Goal: Task Accomplishment & Management: Manage account settings

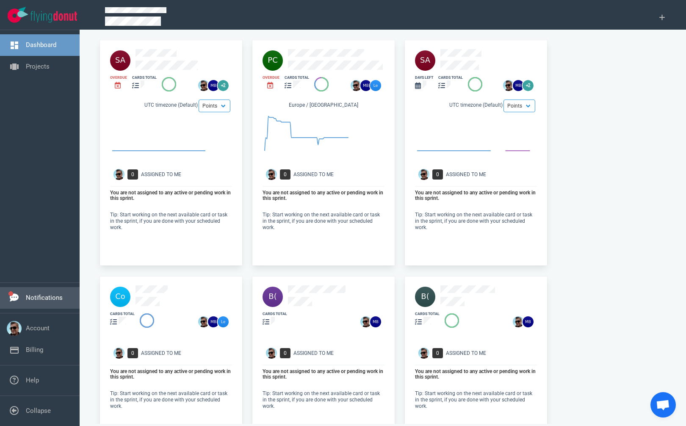
click at [36, 294] on link "Notifications" at bounding box center [44, 298] width 37 height 8
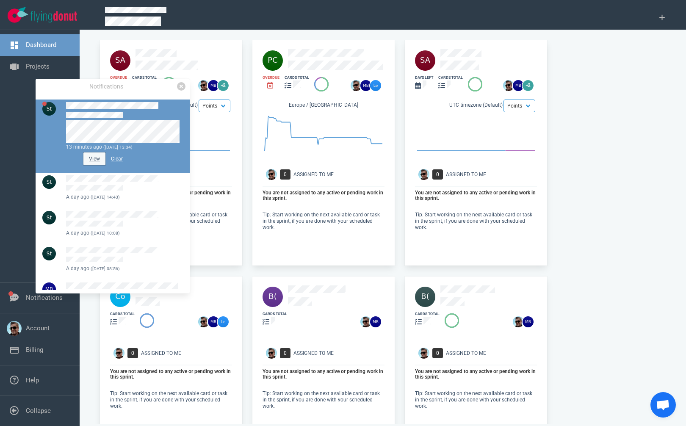
click at [98, 161] on button "View" at bounding box center [94, 158] width 22 height 13
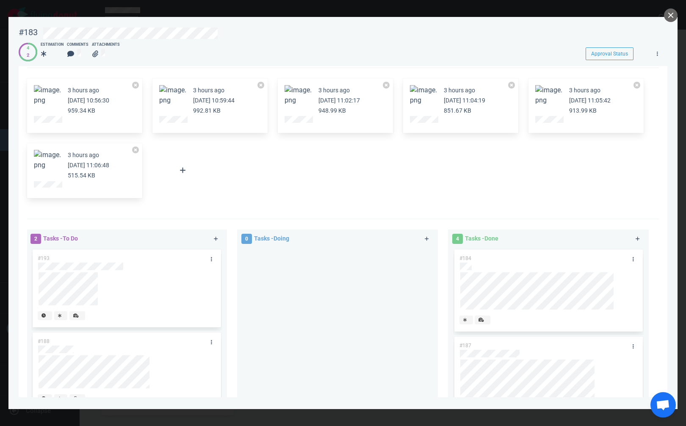
scroll to position [4, 0]
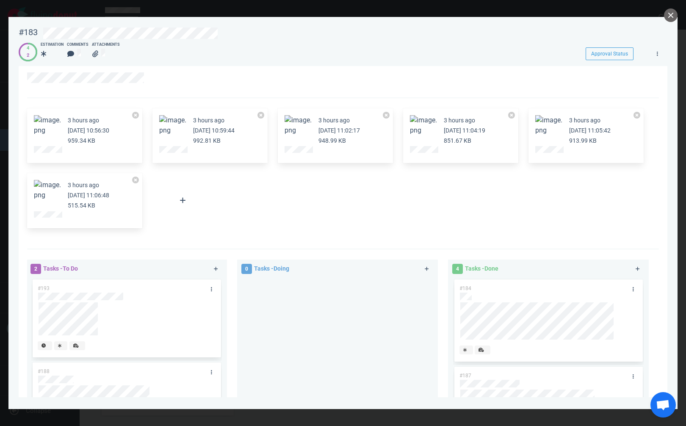
click at [47, 194] on button "Zoom image" at bounding box center [47, 190] width 27 height 20
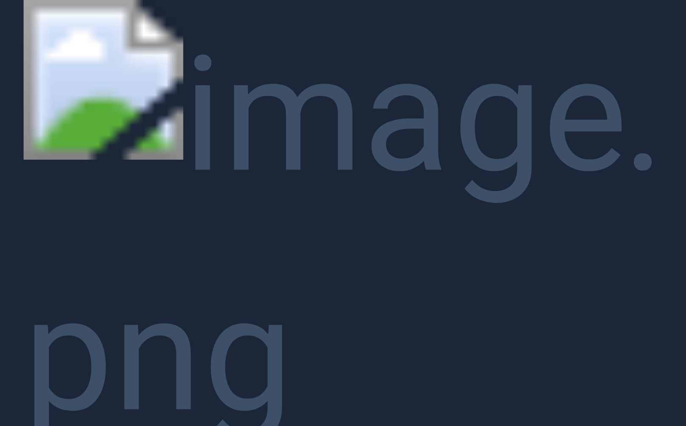
click at [548, 58] on button "Unzoom image" at bounding box center [343, 213] width 686 height 426
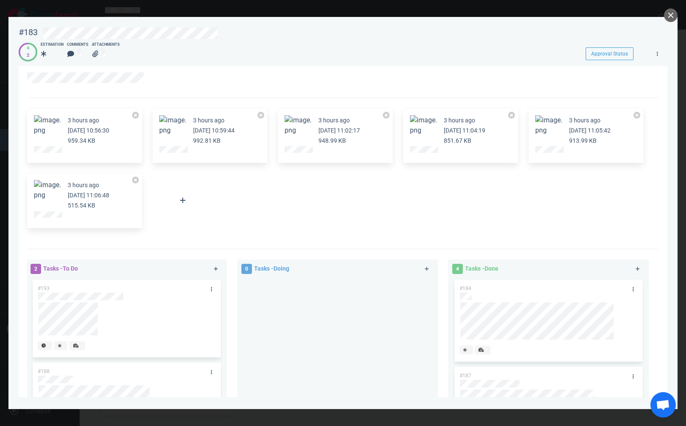
click at [536, 120] on button "Zoom image" at bounding box center [548, 125] width 27 height 20
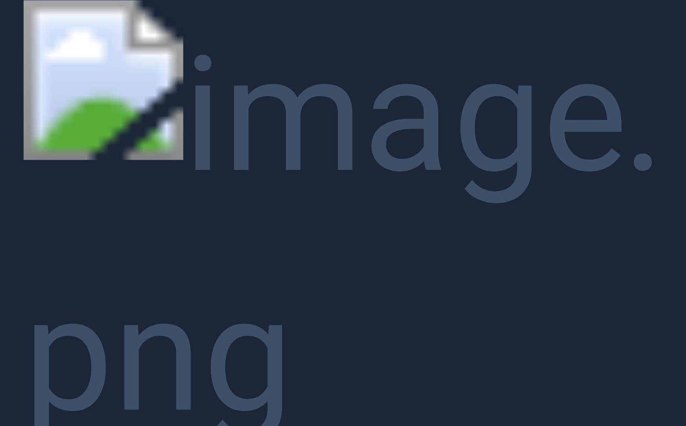
click at [612, 127] on button "Unzoom image" at bounding box center [343, 213] width 686 height 426
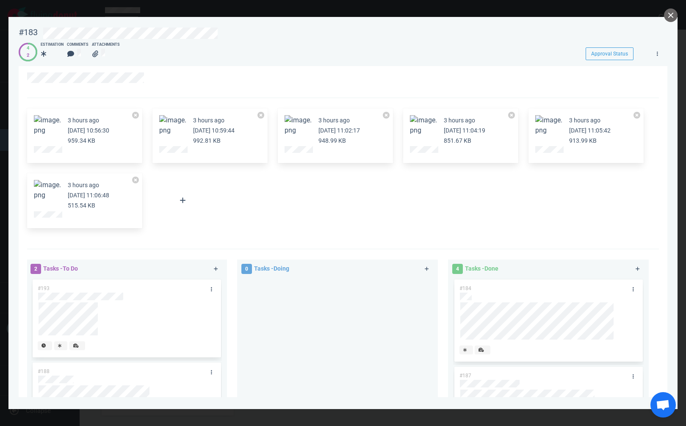
click at [553, 120] on button "Zoom image" at bounding box center [548, 125] width 27 height 20
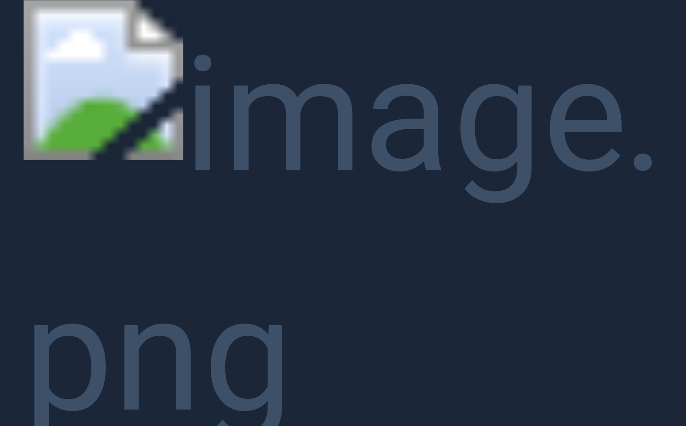
drag, startPoint x: 507, startPoint y: 138, endPoint x: 522, endPoint y: 133, distance: 15.8
click at [522, 133] on button "Unzoom image" at bounding box center [343, 213] width 686 height 426
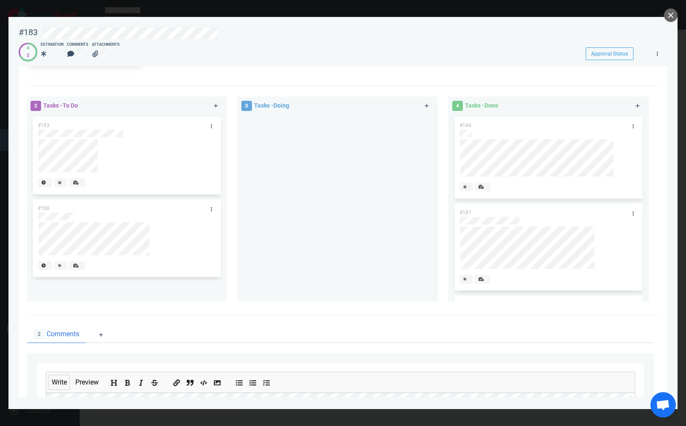
scroll to position [300, 0]
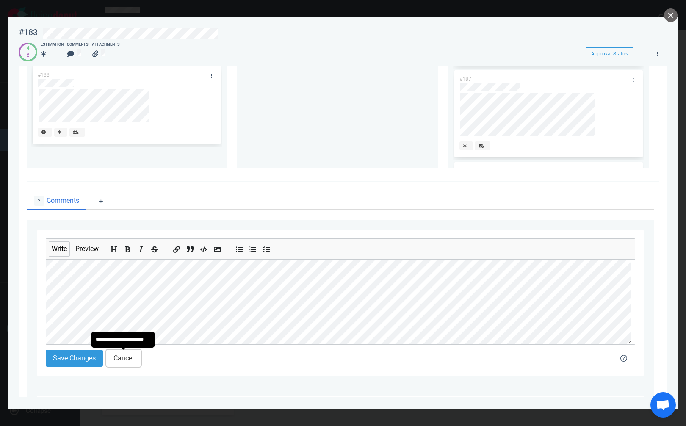
click at [114, 357] on button "Cancel" at bounding box center [123, 358] width 35 height 17
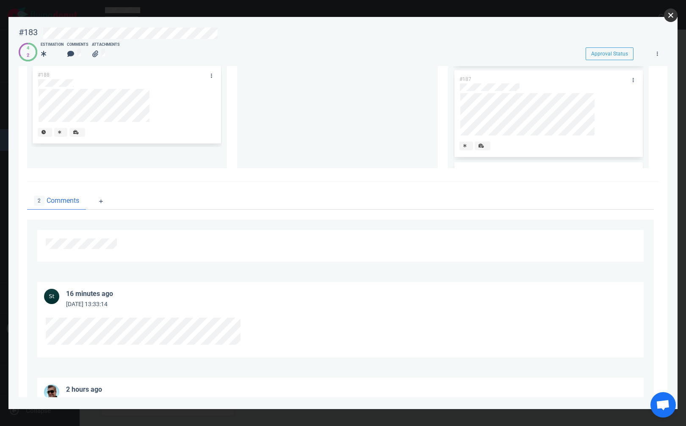
click at [671, 15] on button "close" at bounding box center [671, 15] width 14 height 14
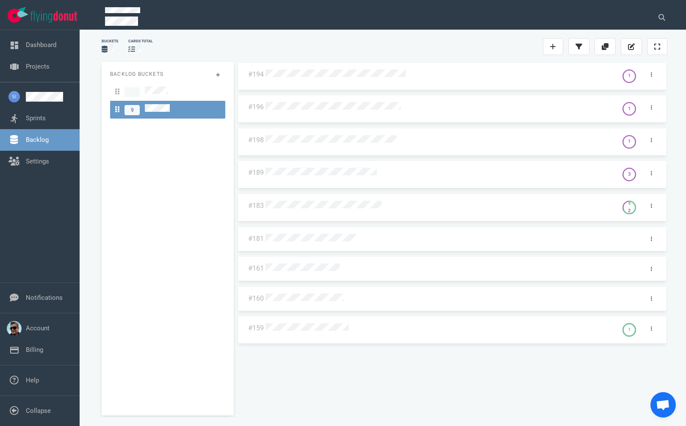
click at [311, 325] on div "#194 1 #196 1 #198 1 #189 3 #183 4 2 #181 #161 #160 #159 1" at bounding box center [452, 235] width 430 height 347
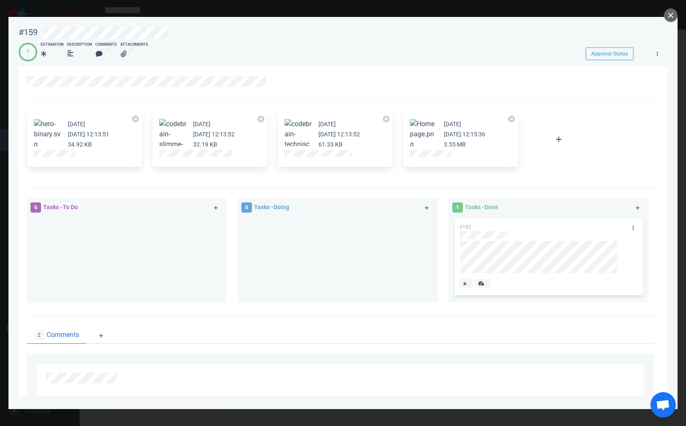
click at [424, 133] on button "Zoom image" at bounding box center [423, 134] width 27 height 30
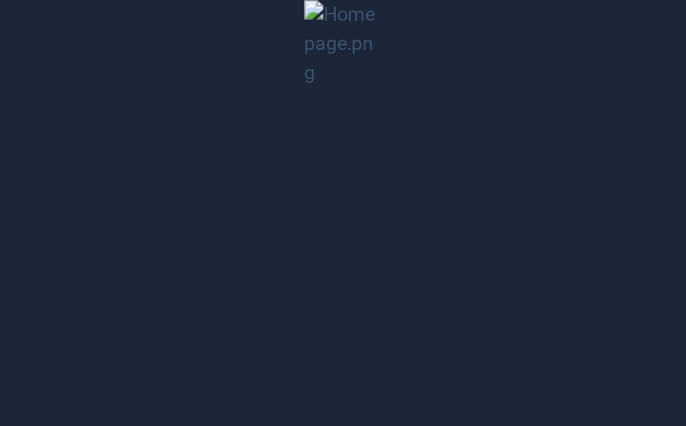
click at [340, 236] on button "Unzoom image" at bounding box center [343, 213] width 686 height 426
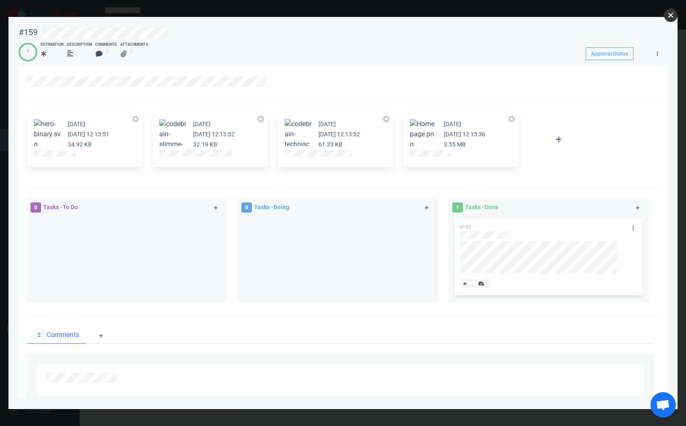
click at [667, 13] on button "close" at bounding box center [671, 15] width 14 height 14
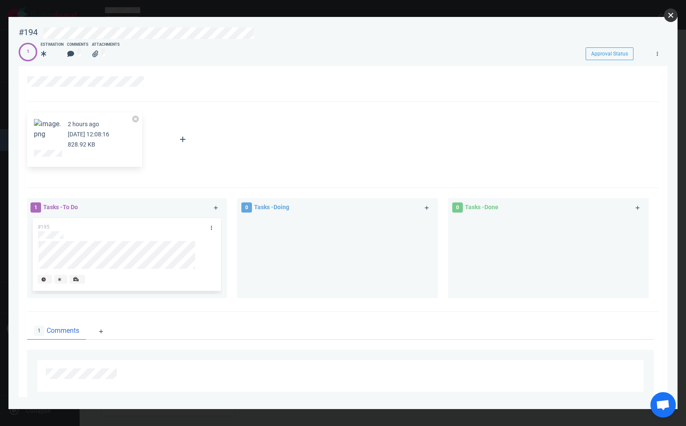
click at [671, 17] on button "close" at bounding box center [671, 15] width 14 height 14
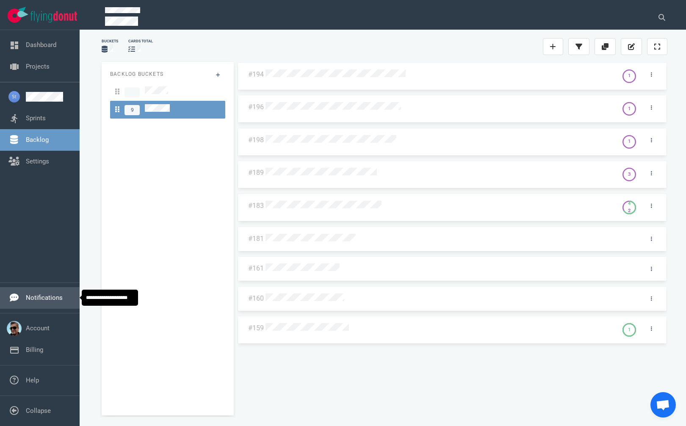
click at [43, 298] on link "Notifications" at bounding box center [44, 298] width 37 height 8
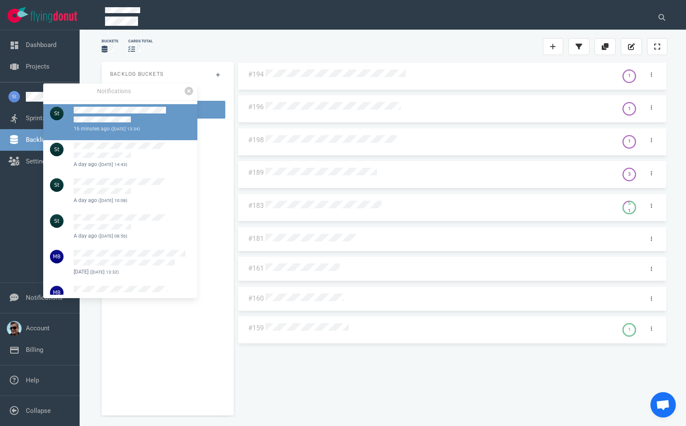
click at [121, 125] on div "16 minutes ago ([DATE] 13:34)" at bounding box center [107, 129] width 66 height 8
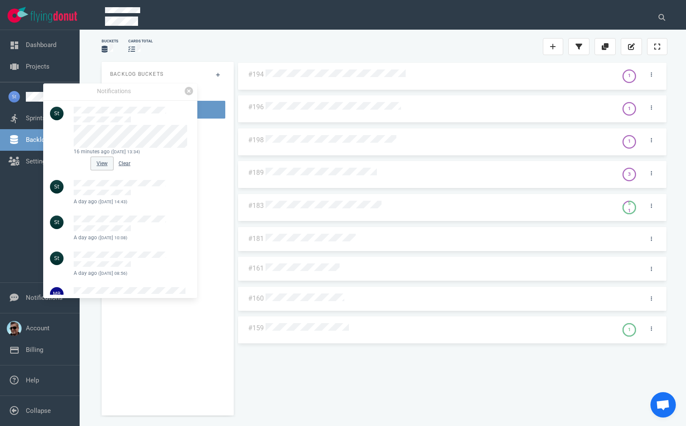
click at [101, 163] on button "View" at bounding box center [102, 163] width 22 height 13
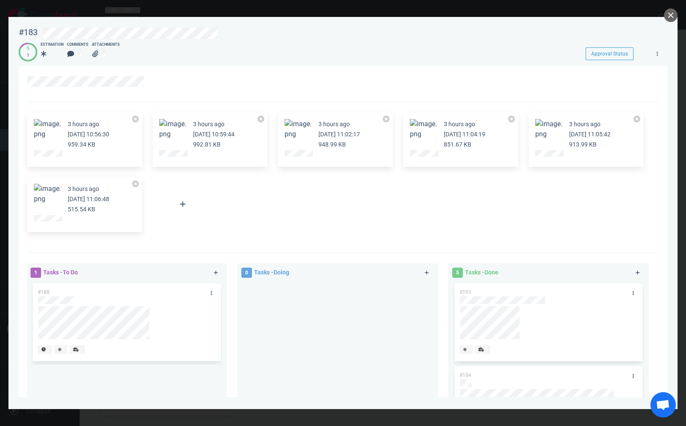
click at [552, 126] on button "Zoom image" at bounding box center [548, 129] width 27 height 20
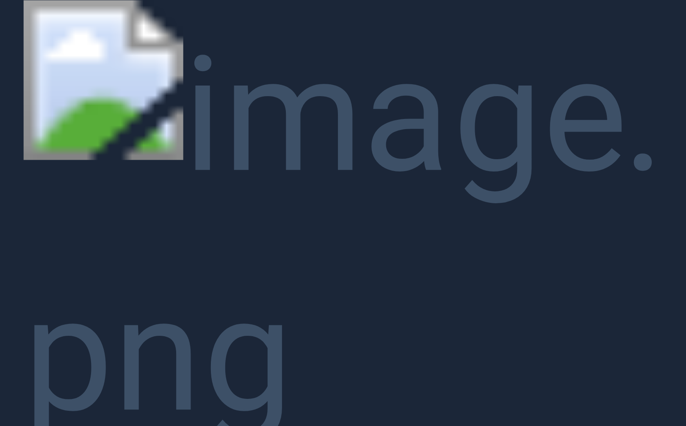
click at [533, 139] on button "Unzoom image" at bounding box center [343, 213] width 686 height 426
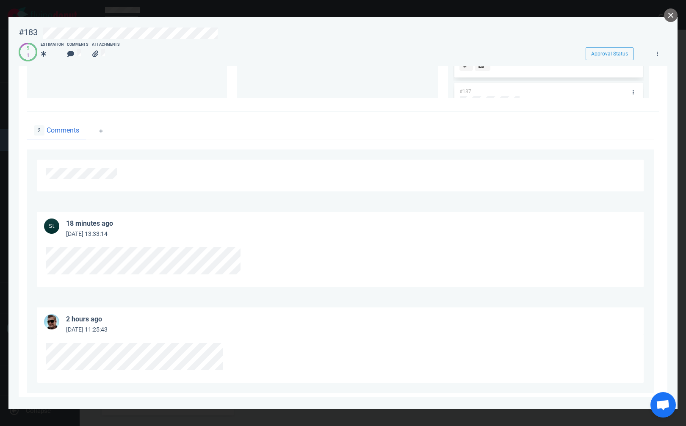
scroll to position [385, 0]
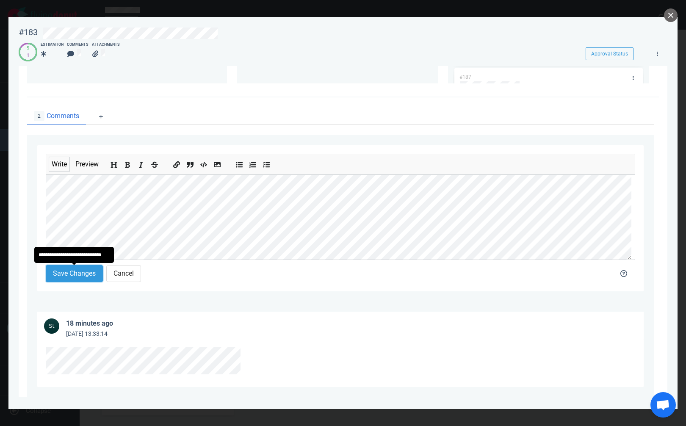
click at [72, 273] on button "Save Changes" at bounding box center [74, 273] width 57 height 17
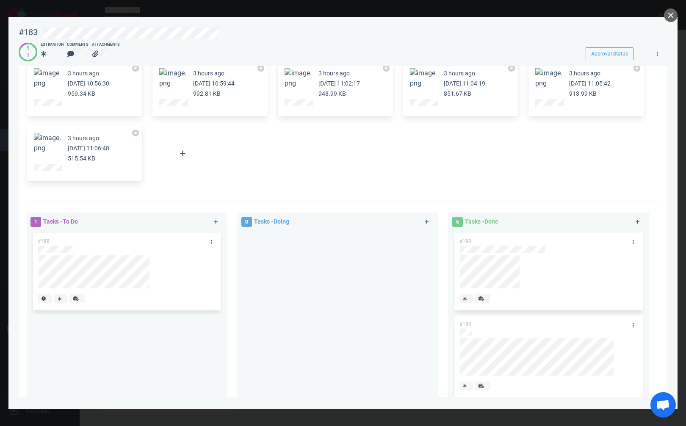
scroll to position [0, 0]
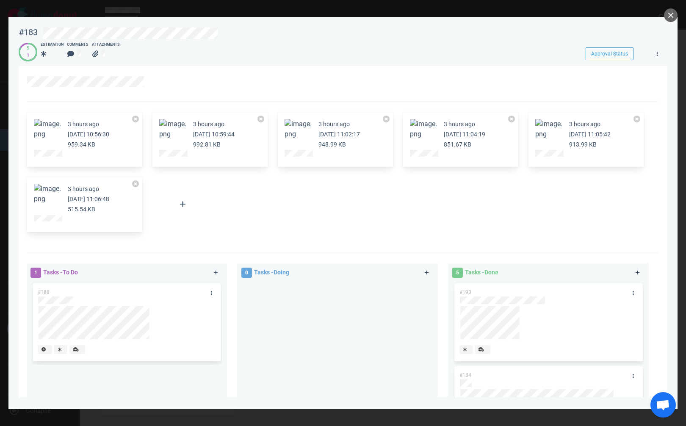
click at [548, 128] on button "Zoom image" at bounding box center [548, 129] width 27 height 20
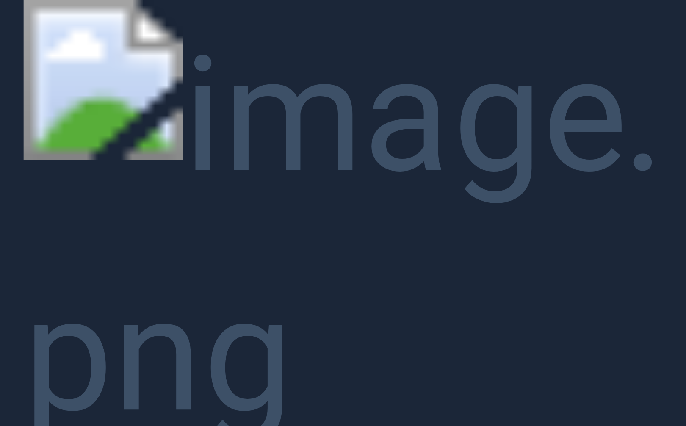
click at [484, 182] on button "Unzoom image" at bounding box center [343, 213] width 686 height 426
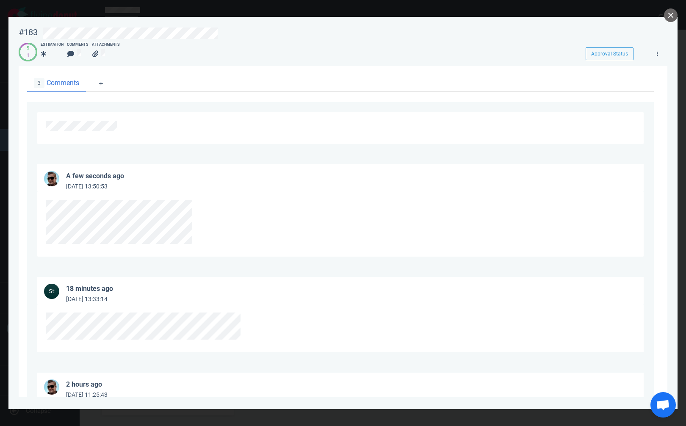
scroll to position [423, 0]
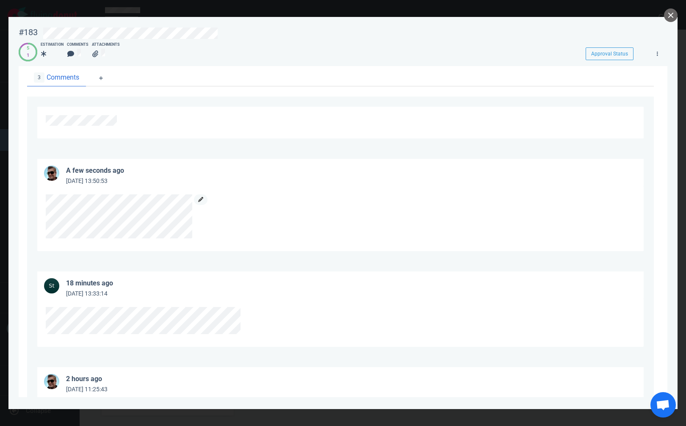
click at [199, 201] on icon at bounding box center [200, 199] width 5 height 5
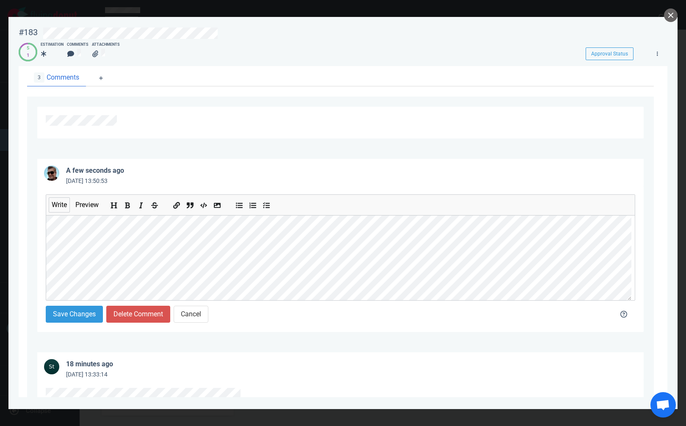
scroll to position [42, 0]
click at [84, 315] on button "Save Changes" at bounding box center [74, 314] width 57 height 17
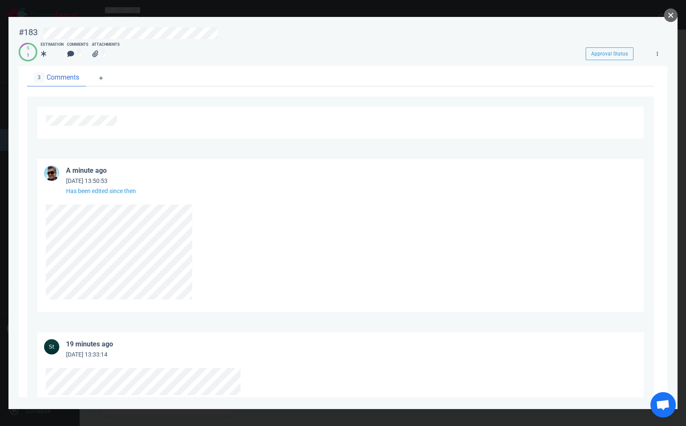
drag, startPoint x: 667, startPoint y: 15, endPoint x: 658, endPoint y: 1, distance: 16.7
click at [668, 15] on button "close" at bounding box center [671, 15] width 14 height 14
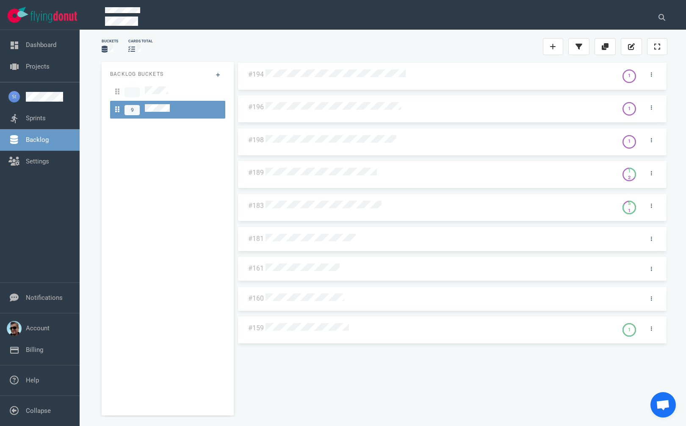
click at [377, 68] on div at bounding box center [440, 74] width 352 height 20
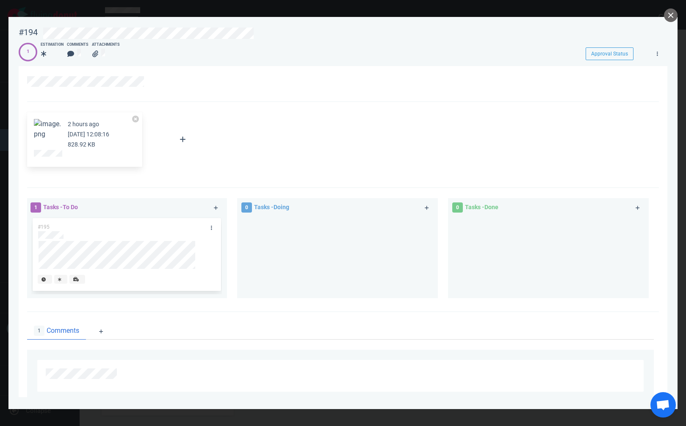
scroll to position [119, 0]
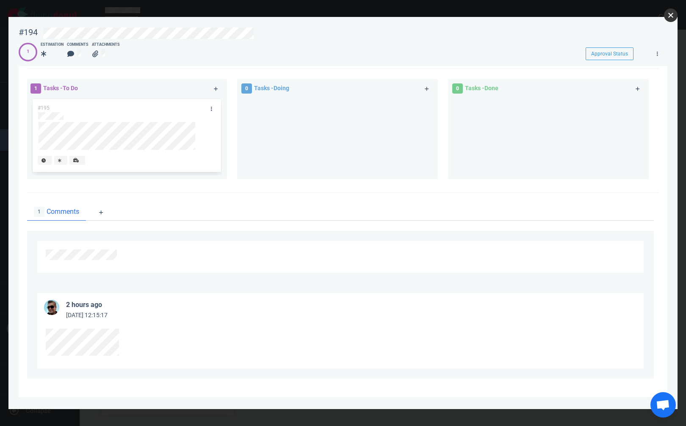
click at [671, 14] on button "close" at bounding box center [671, 15] width 14 height 14
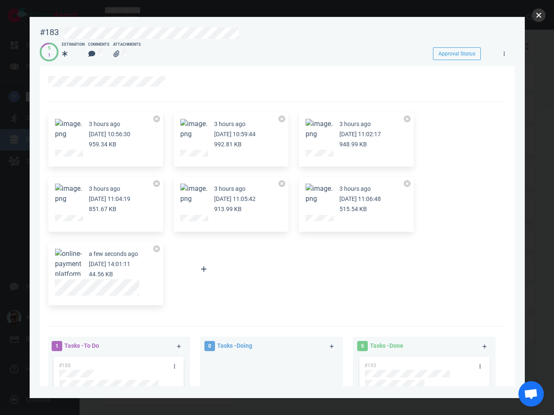
click at [535, 15] on button "close" at bounding box center [539, 15] width 14 height 14
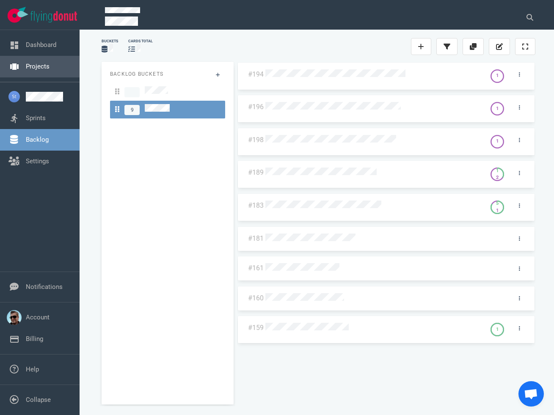
click at [50, 69] on link "Projects" at bounding box center [38, 67] width 24 height 8
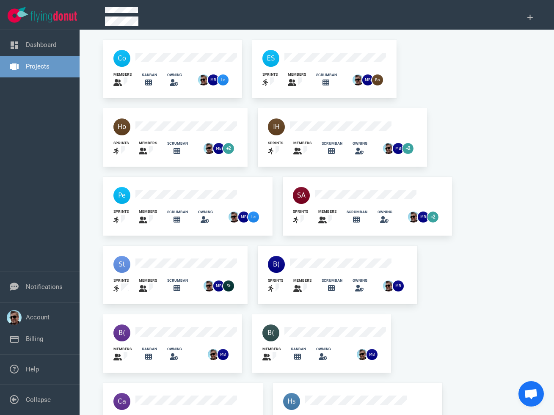
scroll to position [465, 0]
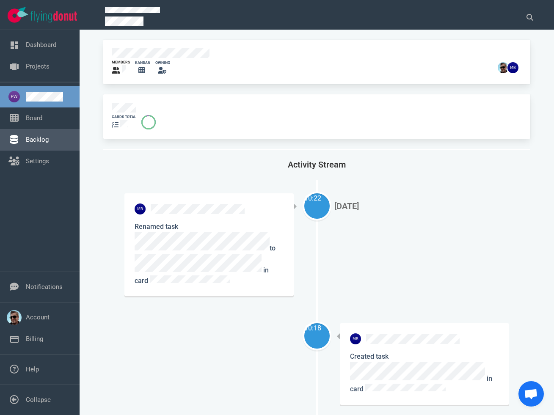
click at [38, 136] on link "Backlog" at bounding box center [37, 140] width 23 height 8
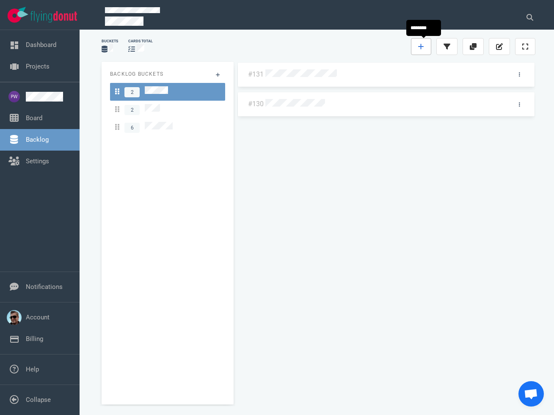
click at [421, 44] on icon at bounding box center [421, 46] width 6 height 7
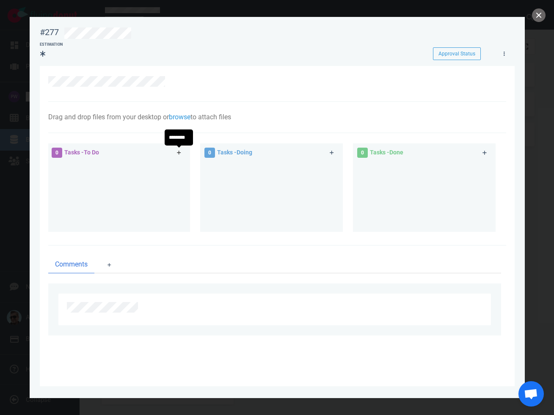
click at [182, 151] on link at bounding box center [179, 153] width 14 height 11
click at [218, 184] on div at bounding box center [271, 193] width 132 height 63
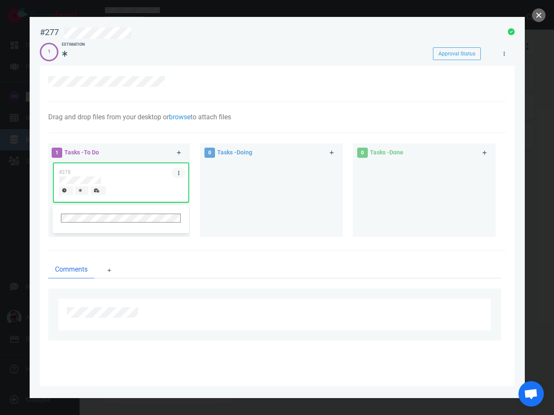
click at [172, 172] on link at bounding box center [179, 173] width 14 height 11
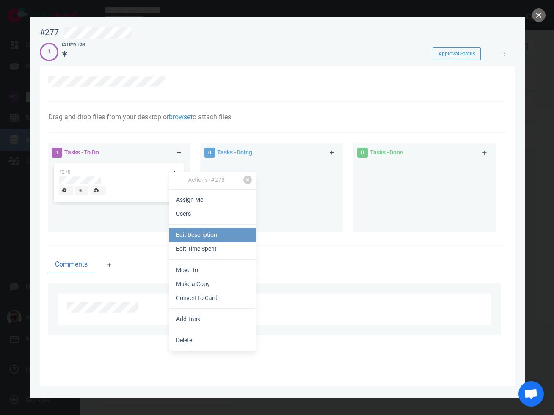
click at [193, 239] on link "Edit Description" at bounding box center [212, 235] width 87 height 14
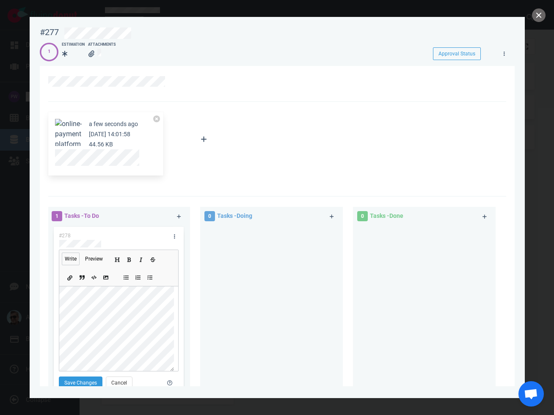
click at [67, 279] on icon "Add a link" at bounding box center [69, 277] width 5 height 5
click at [75, 382] on button "Save Changes" at bounding box center [81, 382] width 44 height 13
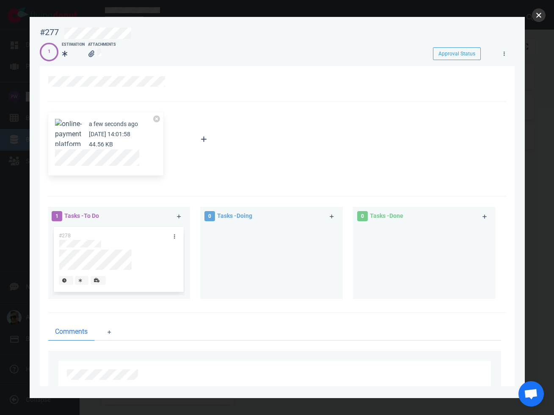
click at [541, 14] on button "close" at bounding box center [539, 15] width 14 height 14
